Goal: Task Accomplishment & Management: Manage account settings

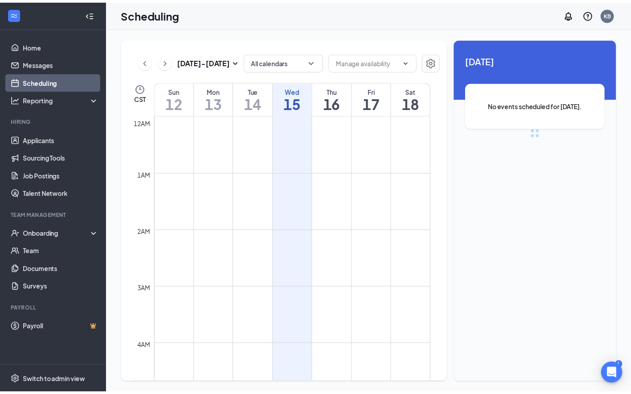
scroll to position [439, 0]
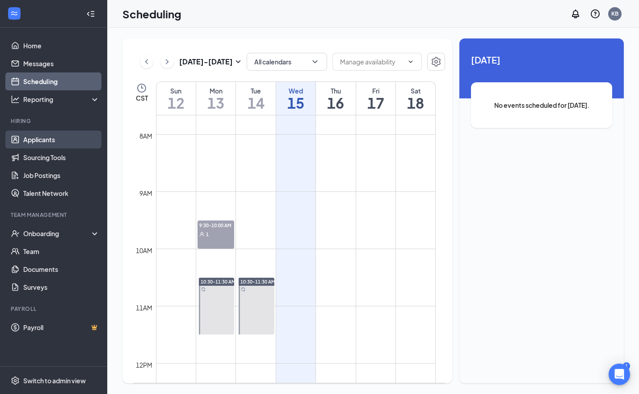
click at [45, 141] on link "Applicants" at bounding box center [61, 140] width 76 height 18
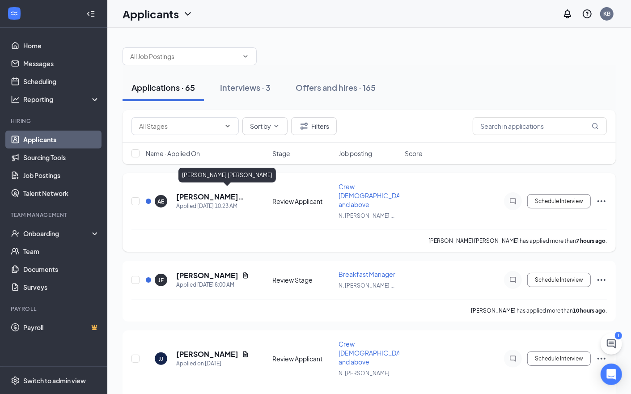
click at [209, 193] on h5 "Amirah Eddie" at bounding box center [216, 197] width 81 height 10
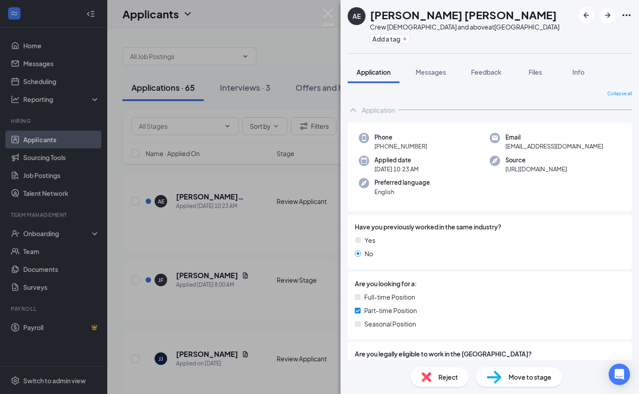
click at [324, 8] on div "AE Amirah Eddie Crew 16 y/o and above at N. Blvd - Alexandria Mall Add a tag Ap…" at bounding box center [319, 197] width 639 height 394
click at [331, 13] on img at bounding box center [328, 17] width 11 height 17
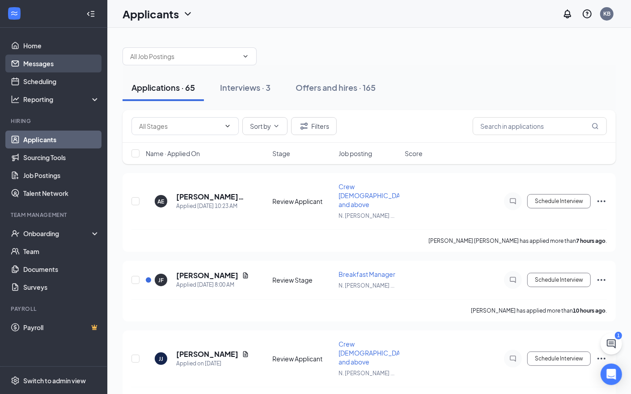
click at [38, 64] on link "Messages" at bounding box center [61, 64] width 76 height 18
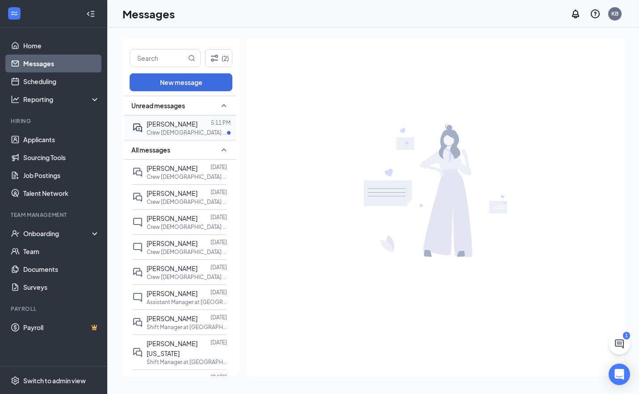
click at [177, 126] on span "Traveka Dixon" at bounding box center [172, 124] width 51 height 8
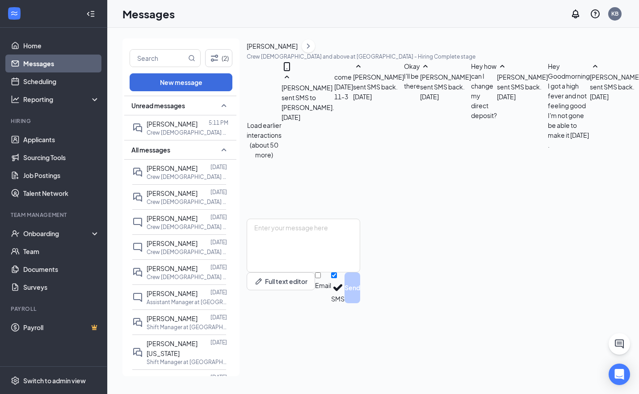
scroll to position [183, 0]
